Goal: Information Seeking & Learning: Learn about a topic

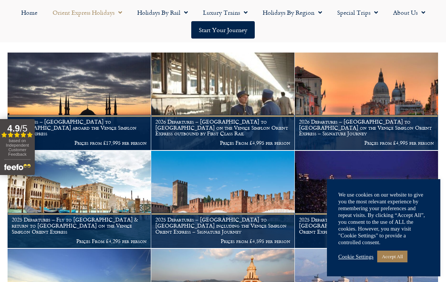
scroll to position [219, 0]
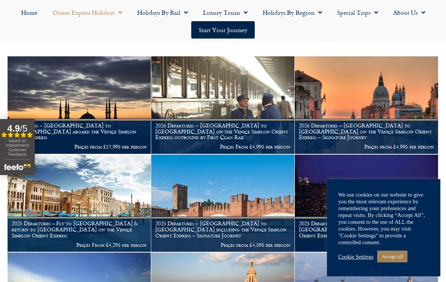
click at [394, 263] on link "Accept All" at bounding box center [393, 257] width 30 height 12
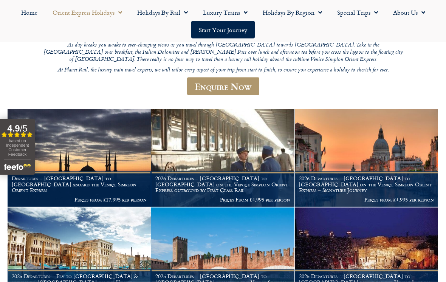
scroll to position [166, 0]
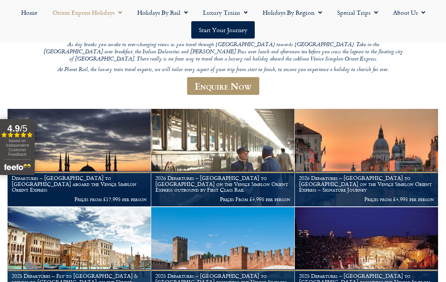
click at [325, 182] on figcaption "2026 Departures – London to Venice on the Venice Simplon Orient Express – Signa…" at bounding box center [366, 188] width 143 height 35
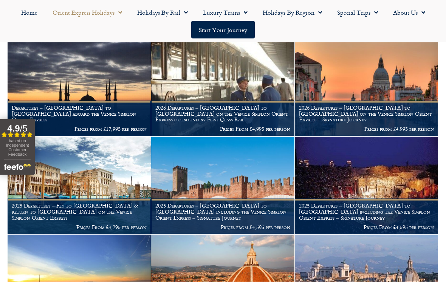
scroll to position [237, 0]
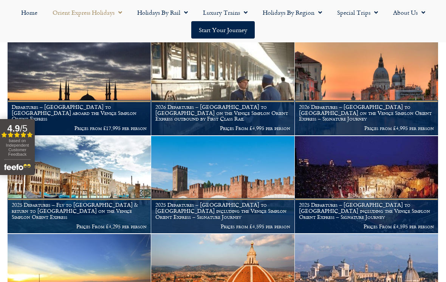
click at [174, 104] on h1 "2026 Departures – Venice to London on the Venice Simplon Orient Express outboun…" at bounding box center [222, 113] width 135 height 18
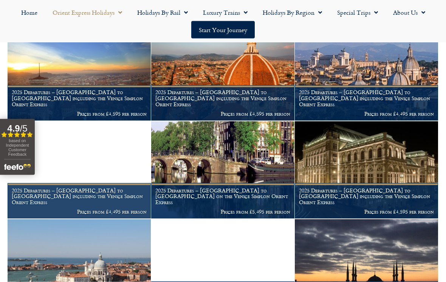
scroll to position [449, 0]
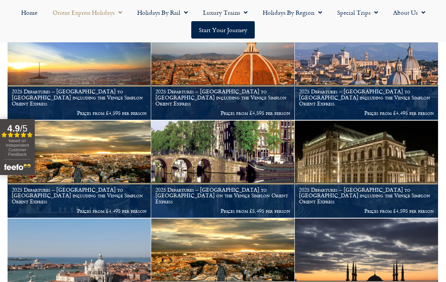
click at [95, 141] on img at bounding box center [79, 170] width 143 height 98
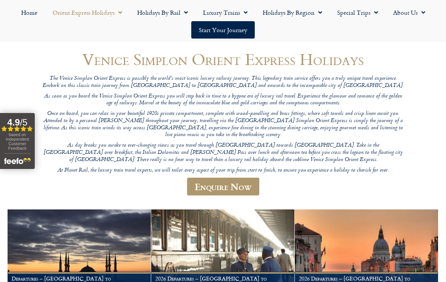
scroll to position [65, 0]
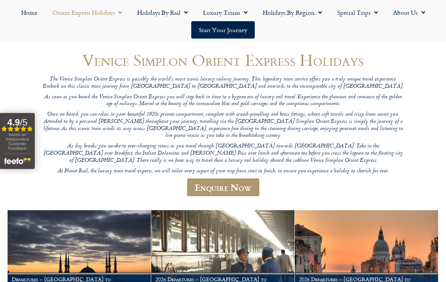
click at [248, 15] on link "Luxury Trains" at bounding box center [226, 12] width 60 height 17
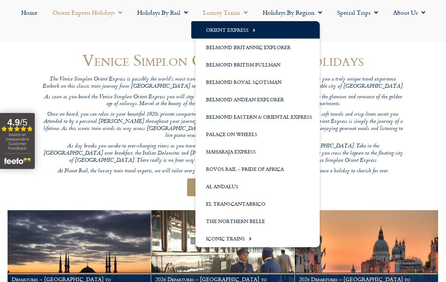
click at [215, 48] on link "Belmond Britannic Explorer" at bounding box center [258, 47] width 124 height 17
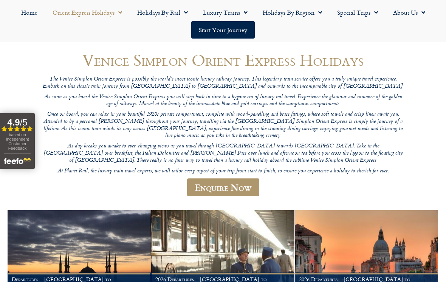
click at [244, 10] on span "Menu" at bounding box center [244, 13] width 8 height 14
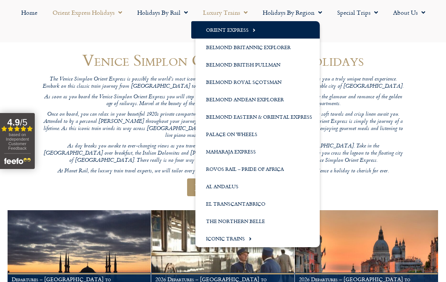
click at [216, 63] on link "Belmond British Pullman" at bounding box center [258, 64] width 124 height 17
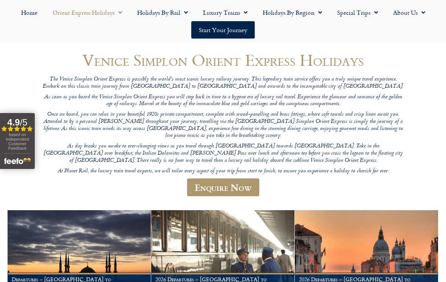
click at [244, 11] on span "Menu" at bounding box center [244, 13] width 8 height 14
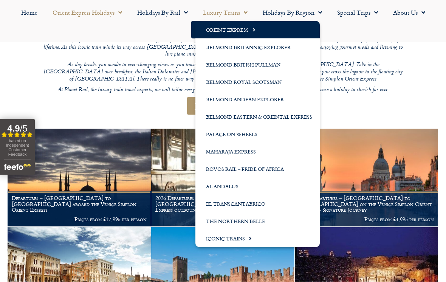
scroll to position [146, 0]
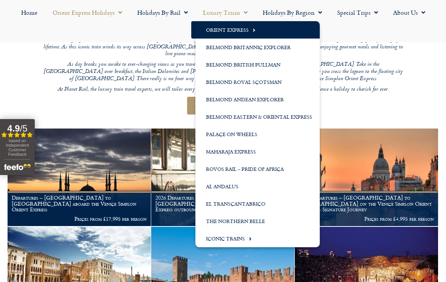
click at [211, 205] on link "El Transcantabrico" at bounding box center [258, 203] width 124 height 17
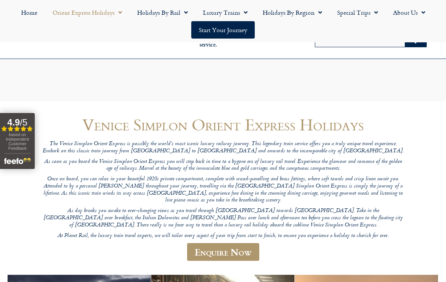
scroll to position [158, 0]
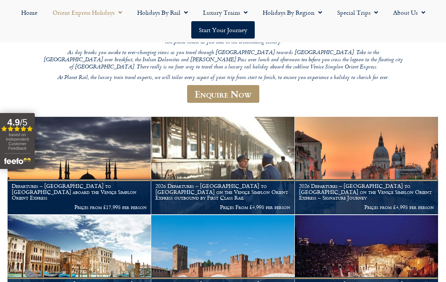
click at [247, 13] on span "Menu" at bounding box center [244, 13] width 8 height 14
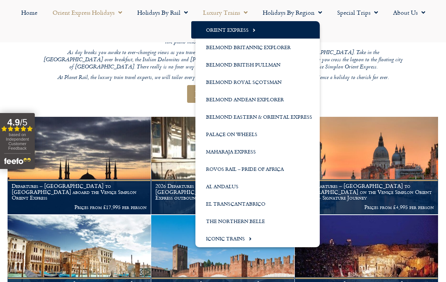
click at [221, 166] on link "Rovos Rail – Pride of Africa" at bounding box center [258, 168] width 124 height 17
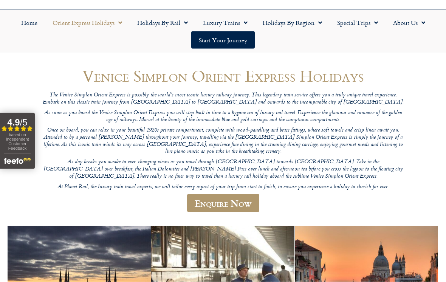
scroll to position [0, 0]
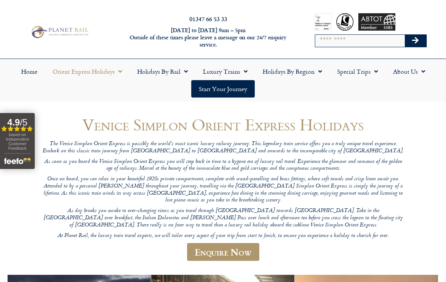
click at [245, 72] on span "Menu" at bounding box center [244, 72] width 8 height 14
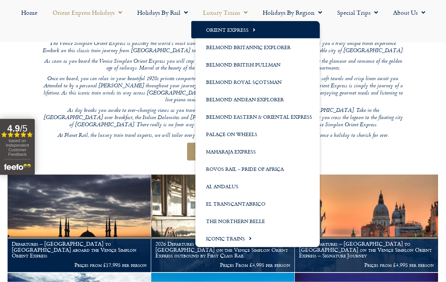
scroll to position [101, 0]
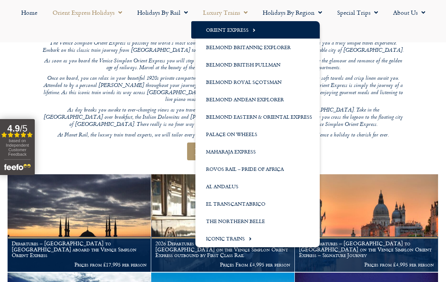
click at [251, 238] on span "Menu" at bounding box center [248, 239] width 7 height 12
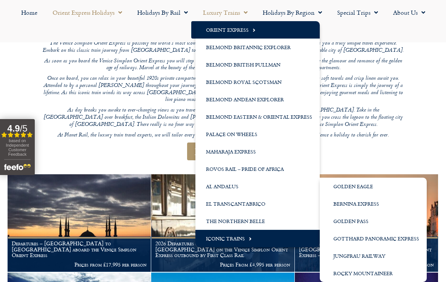
click at [344, 189] on link "Golden Eagle" at bounding box center [373, 186] width 107 height 17
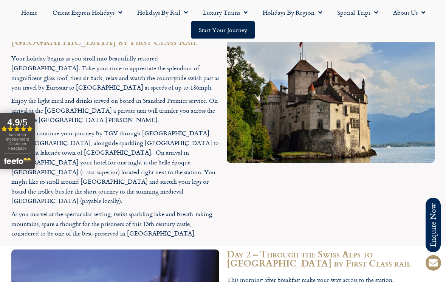
scroll to position [1234, 0]
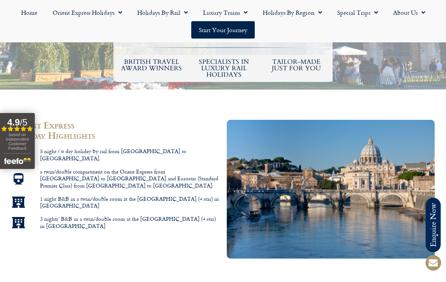
scroll to position [407, 0]
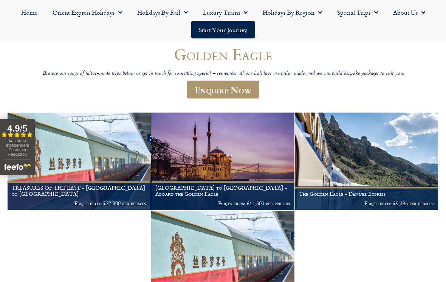
scroll to position [70, 0]
click at [342, 151] on img at bounding box center [366, 162] width 143 height 98
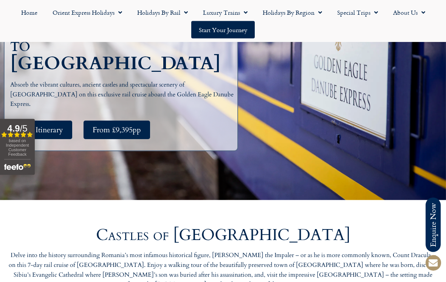
scroll to position [174, 0]
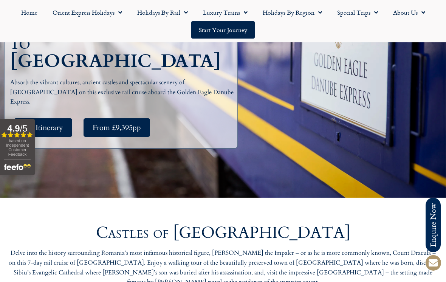
click at [50, 123] on span "See Itinerary" at bounding box center [43, 127] width 40 height 9
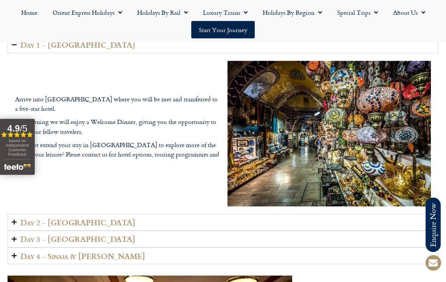
scroll to position [889, 0]
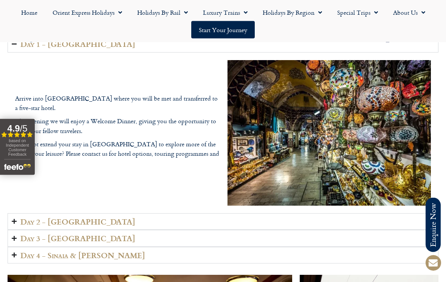
click at [16, 220] on icon "Accordion. Open links with Enter or Space, close with Escape, and navigate with…" at bounding box center [14, 222] width 5 height 6
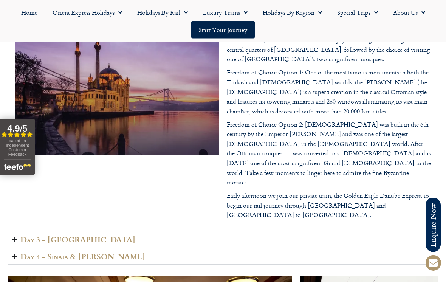
scroll to position [912, 0]
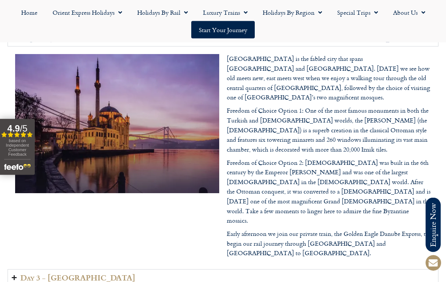
click at [16, 275] on icon "Accordion. Open links with Enter or Space, close with Escape, and navigate with…" at bounding box center [14, 278] width 5 height 6
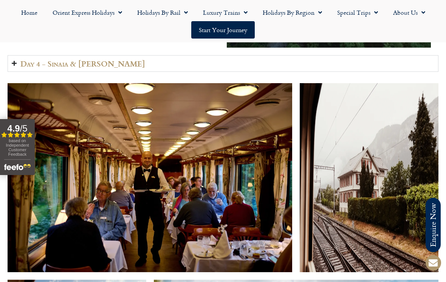
scroll to position [1085, 0]
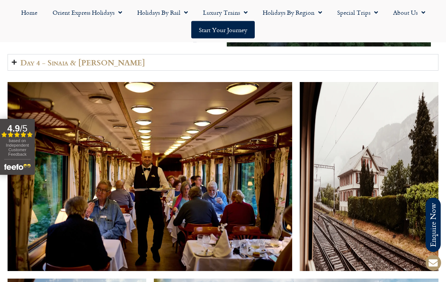
click at [17, 57] on summary "Day 4 - Sinaia & Brasov" at bounding box center [223, 62] width 431 height 17
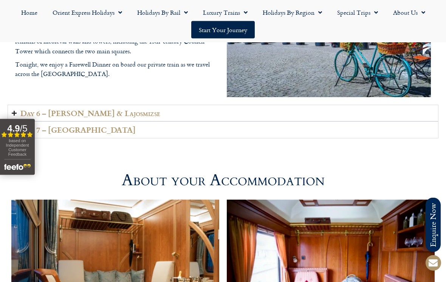
scroll to position [1693, 0]
click at [16, 110] on icon "Accordion. Open links with Enter or Space, close with Escape, and navigate with…" at bounding box center [14, 113] width 5 height 6
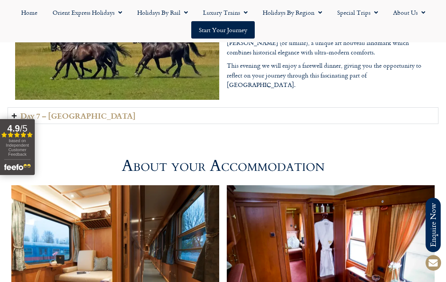
scroll to position [1688, 0]
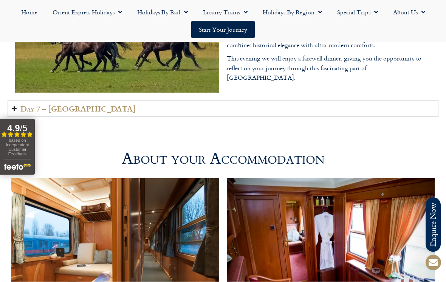
click at [17, 101] on summary "Day 7 – Budapest" at bounding box center [223, 109] width 431 height 17
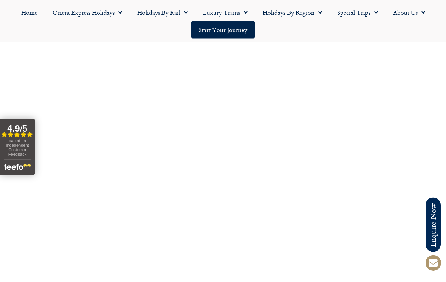
scroll to position [2442, 0]
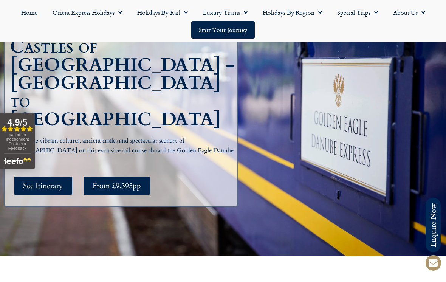
scroll to position [115, 0]
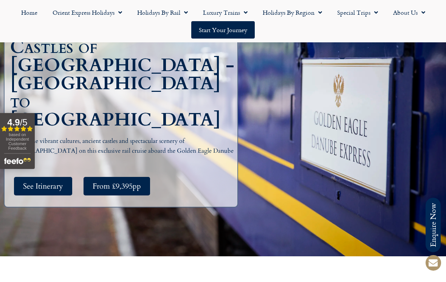
click at [248, 12] on link "Luxury Trains" at bounding box center [226, 12] width 60 height 17
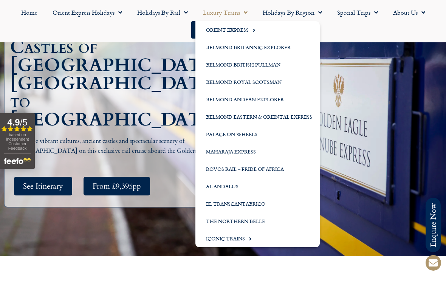
click at [247, 237] on span "Menu" at bounding box center [248, 239] width 7 height 12
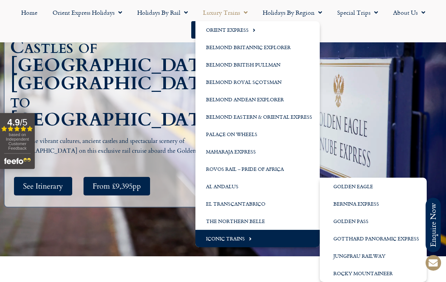
click at [337, 272] on link "Rocky Mountaineer" at bounding box center [373, 273] width 107 height 17
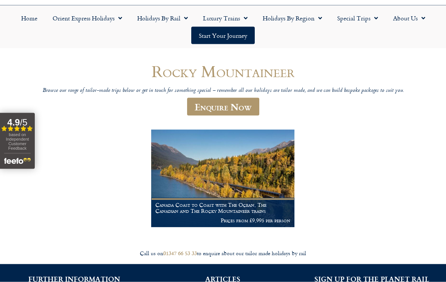
scroll to position [54, 0]
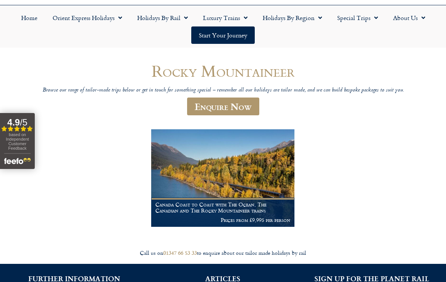
click at [375, 16] on span "Menu" at bounding box center [375, 18] width 8 height 14
click at [310, 31] on ul "Home Orient Express Holidays Venice Simplon-Orient-Express – 2025 Venice Simplo…" at bounding box center [223, 26] width 439 height 35
click at [191, 16] on link "Holidays by Rail" at bounding box center [163, 17] width 66 height 17
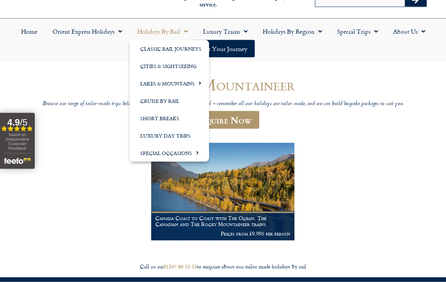
scroll to position [0, 0]
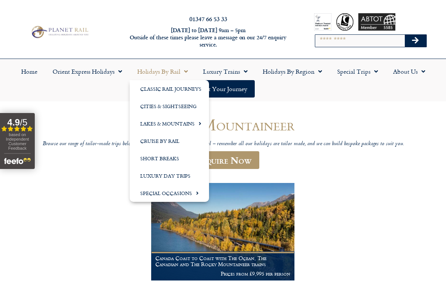
click at [121, 70] on span "Menu" at bounding box center [119, 72] width 8 height 14
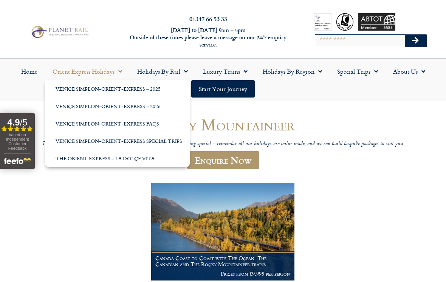
click at [63, 141] on link "Venice Simplon-Orient-Express Special Trips" at bounding box center [117, 140] width 145 height 17
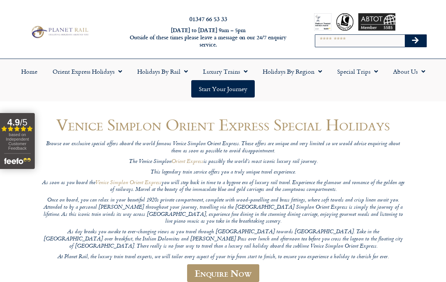
click at [122, 71] on span "Menu" at bounding box center [119, 72] width 8 height 14
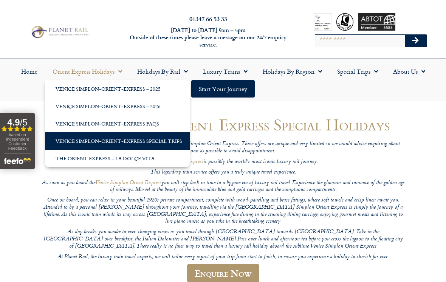
click at [68, 158] on link "The Orient Express – La Dolce Vita" at bounding box center [117, 158] width 145 height 17
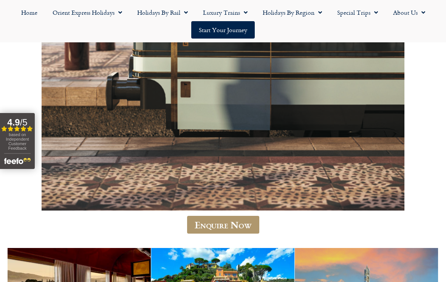
scroll to position [479, 0]
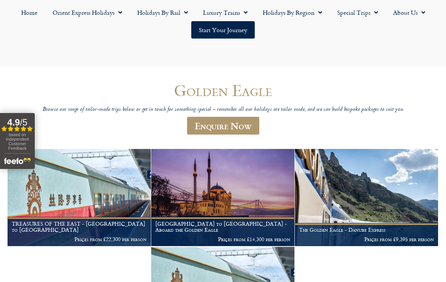
scroll to position [82, 0]
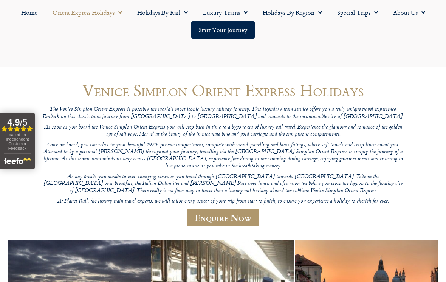
scroll to position [112, 0]
